Goal: Task Accomplishment & Management: Complete application form

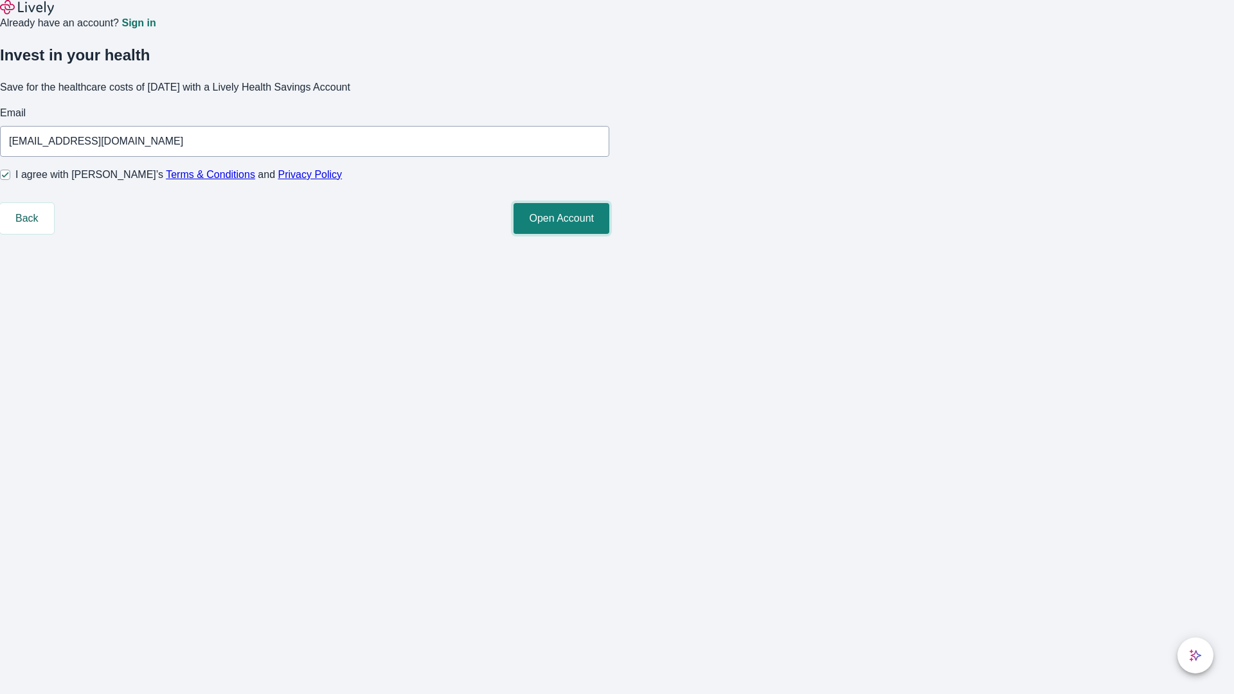
click at [609, 234] on button "Open Account" at bounding box center [561, 218] width 96 height 31
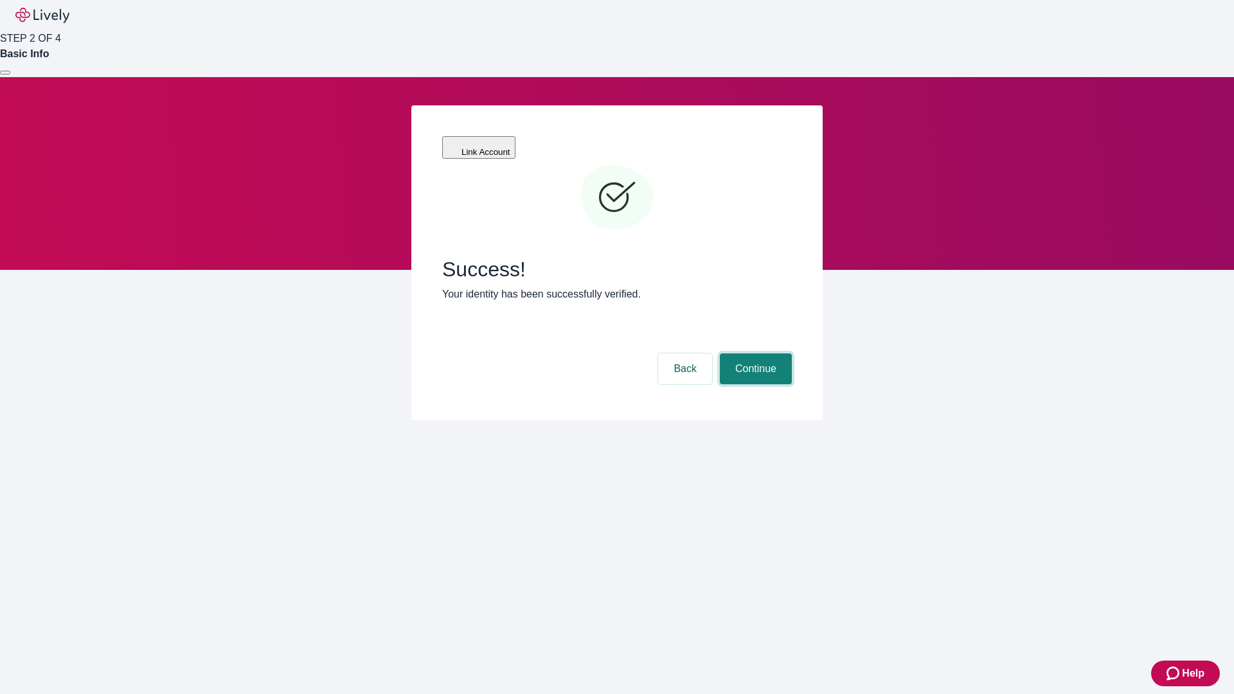
click at [754, 353] on button "Continue" at bounding box center [756, 368] width 72 height 31
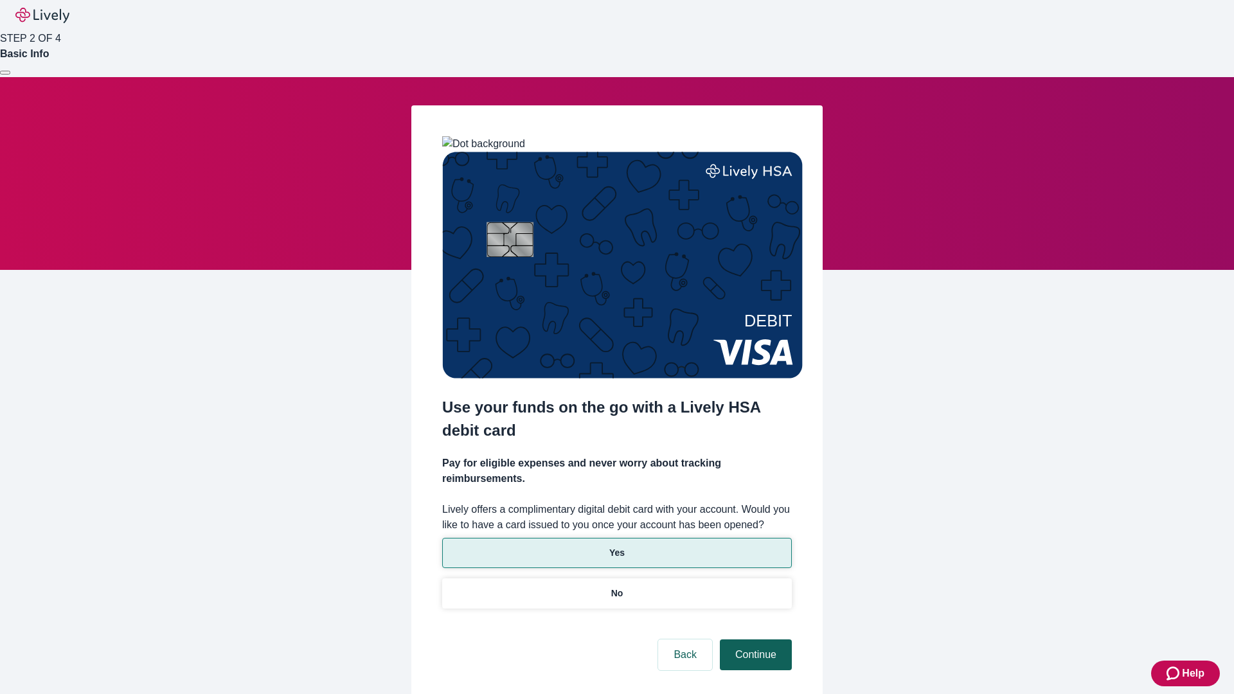
click at [616, 546] on p "Yes" at bounding box center [616, 552] width 15 height 13
click at [754, 639] on button "Continue" at bounding box center [756, 654] width 72 height 31
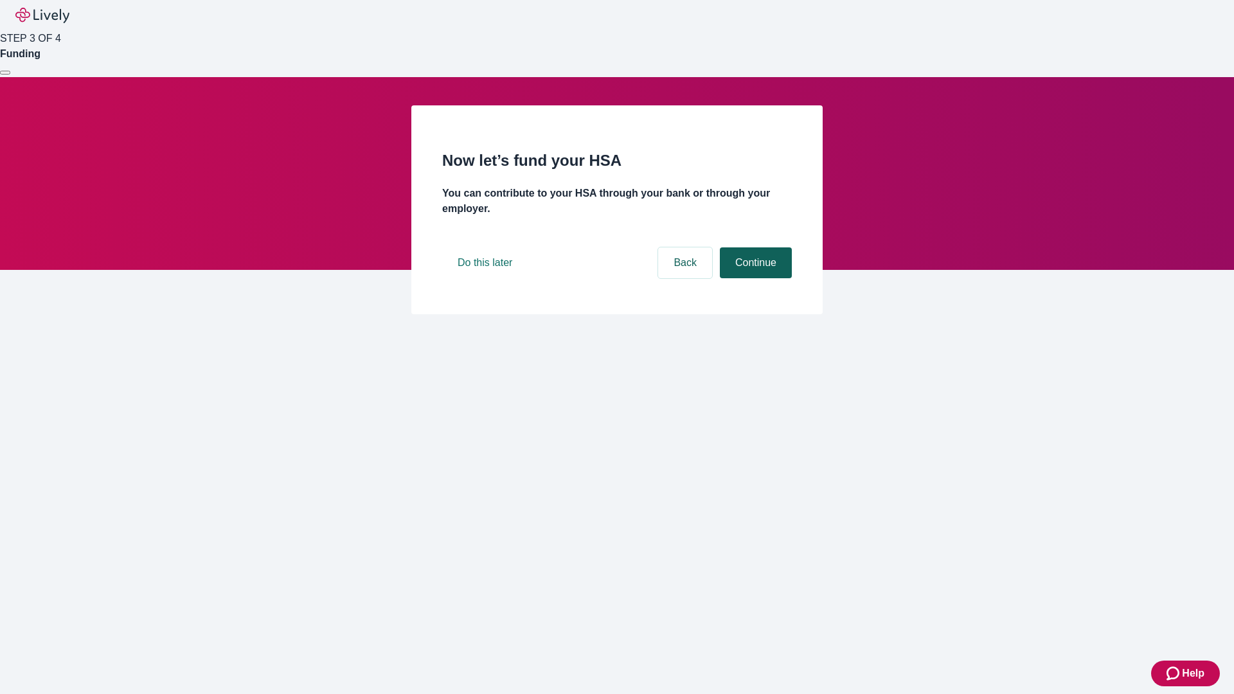
click at [754, 278] on button "Continue" at bounding box center [756, 262] width 72 height 31
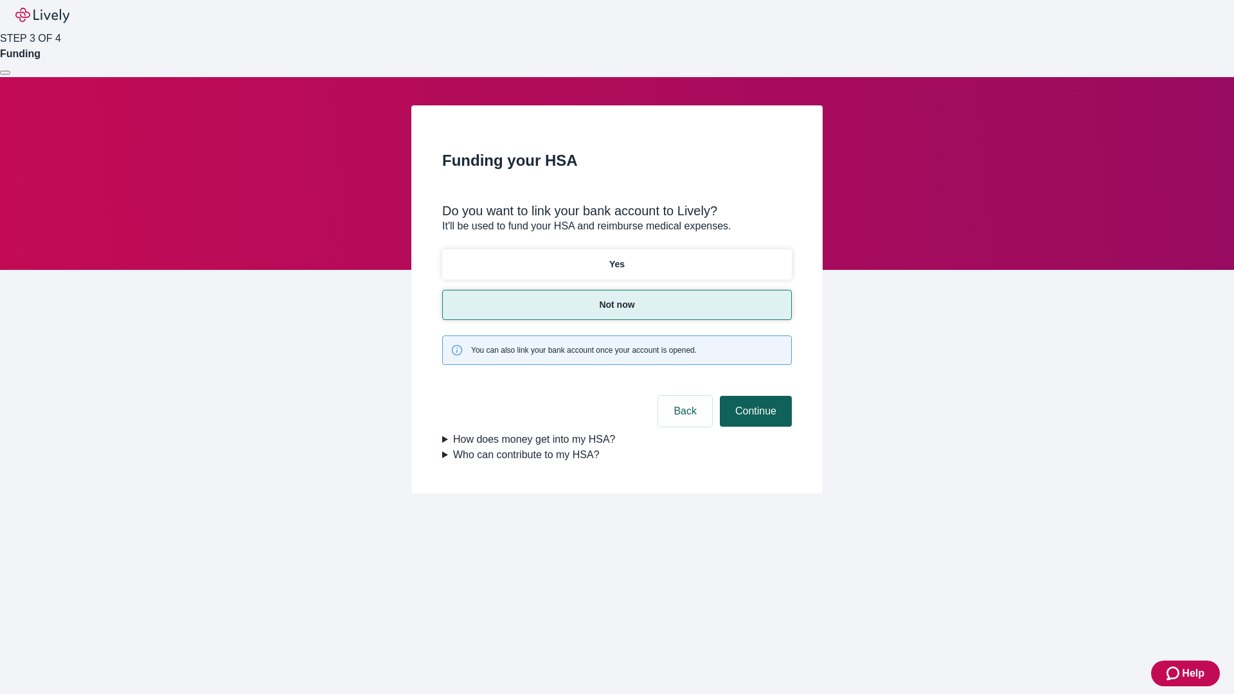
click at [754, 396] on button "Continue" at bounding box center [756, 411] width 72 height 31
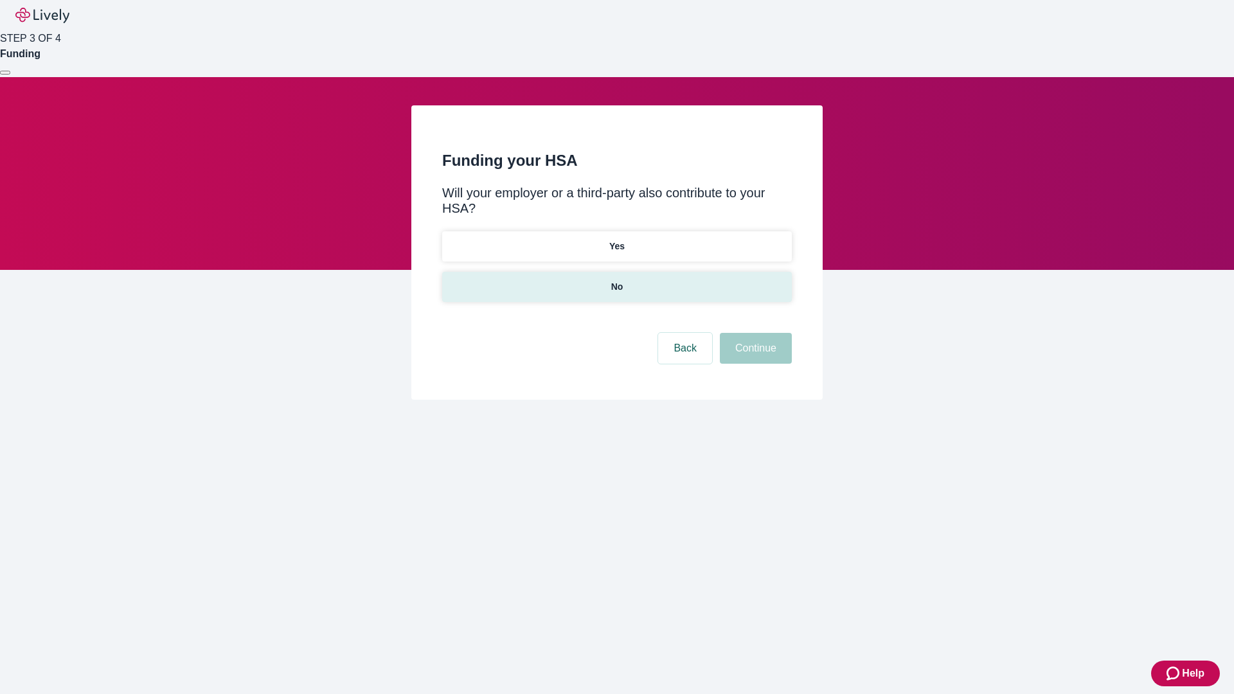
click at [616, 280] on p "No" at bounding box center [617, 286] width 12 height 13
click at [754, 333] on button "Continue" at bounding box center [756, 348] width 72 height 31
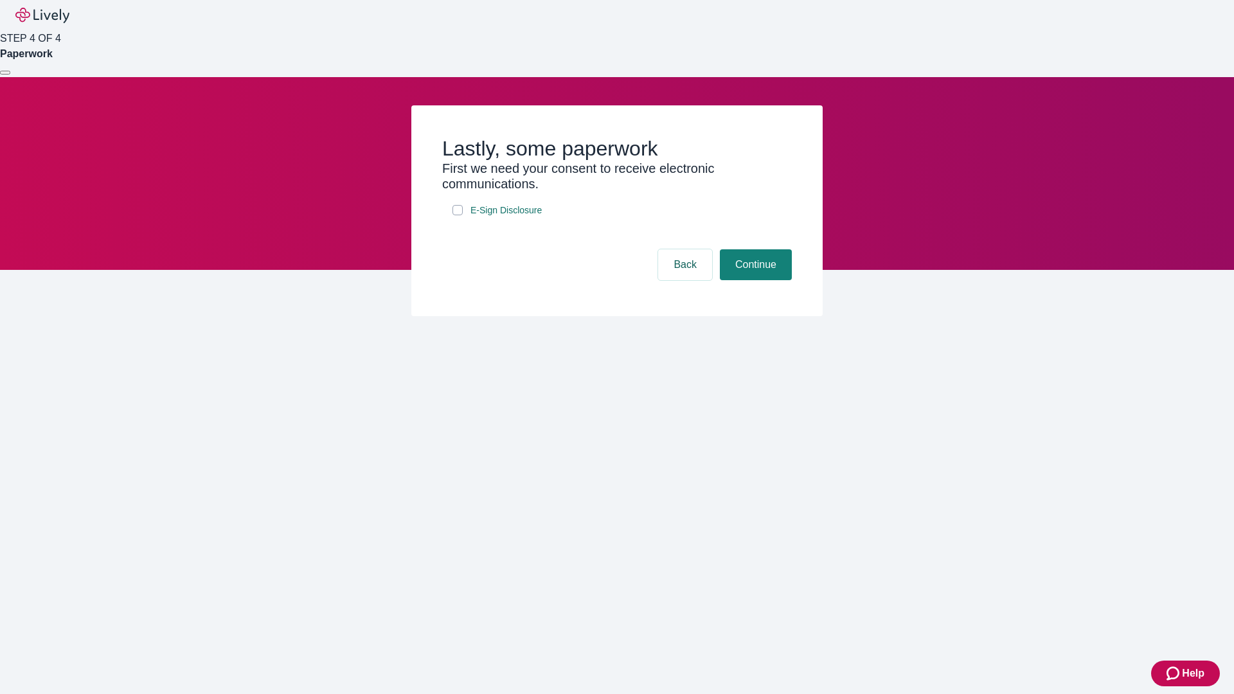
click at [458, 215] on input "E-Sign Disclosure" at bounding box center [457, 210] width 10 height 10
checkbox input "true"
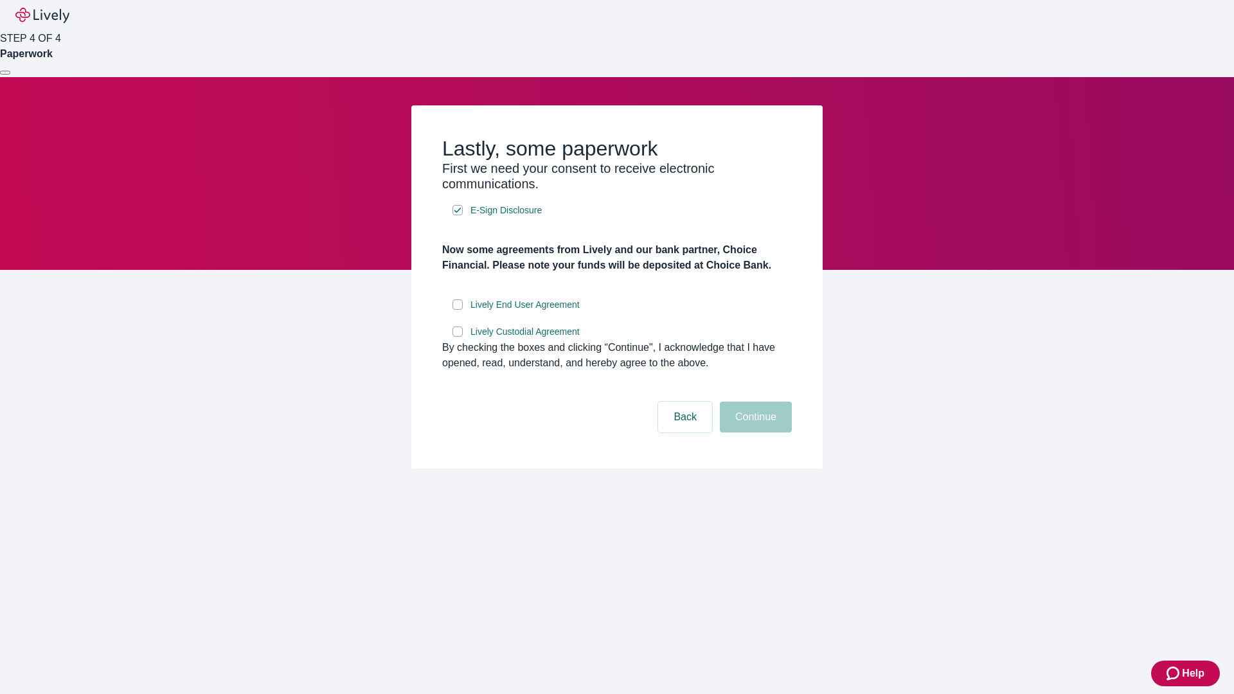
click at [458, 310] on input "Lively End User Agreement" at bounding box center [457, 304] width 10 height 10
checkbox input "true"
click at [458, 337] on input "Lively Custodial Agreement" at bounding box center [457, 331] width 10 height 10
checkbox input "true"
click at [754, 432] on button "Continue" at bounding box center [756, 417] width 72 height 31
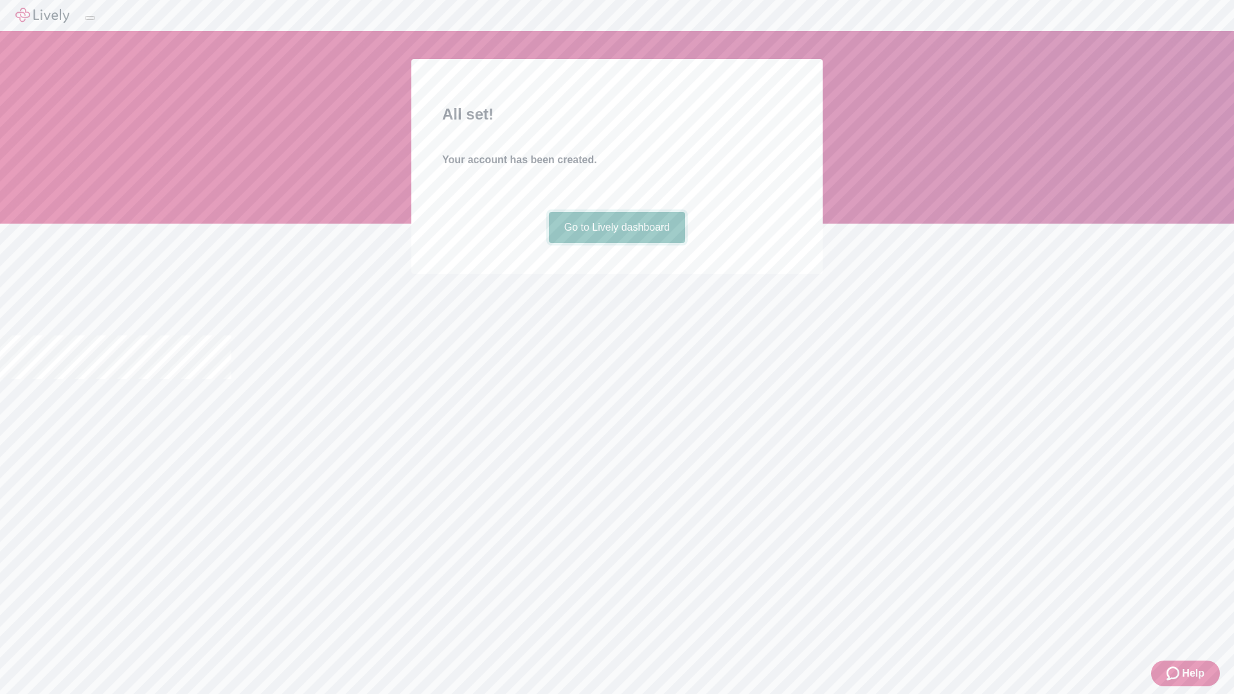
click at [616, 243] on link "Go to Lively dashboard" at bounding box center [617, 227] width 137 height 31
